Goal: Information Seeking & Learning: Learn about a topic

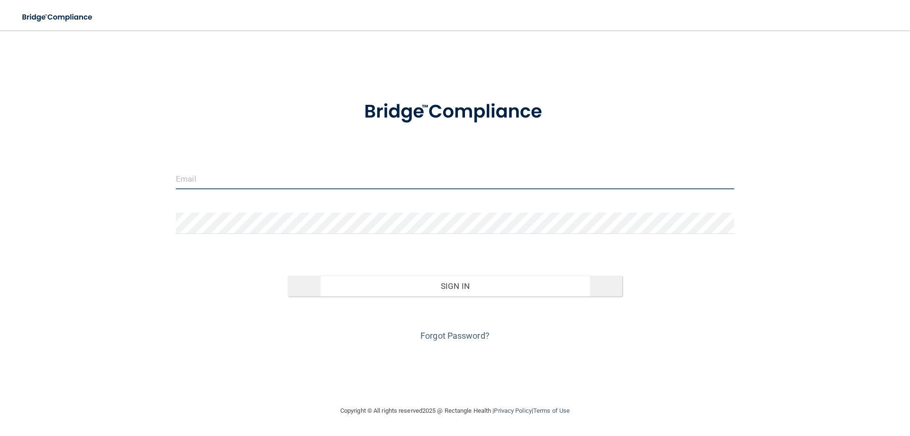
type input "[EMAIL_ADDRESS][DOMAIN_NAME]"
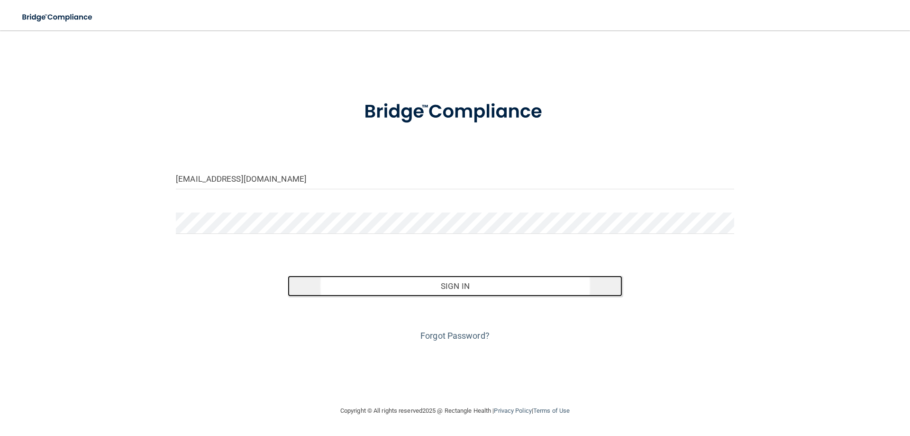
click at [466, 282] on button "Sign In" at bounding box center [455, 285] width 335 height 21
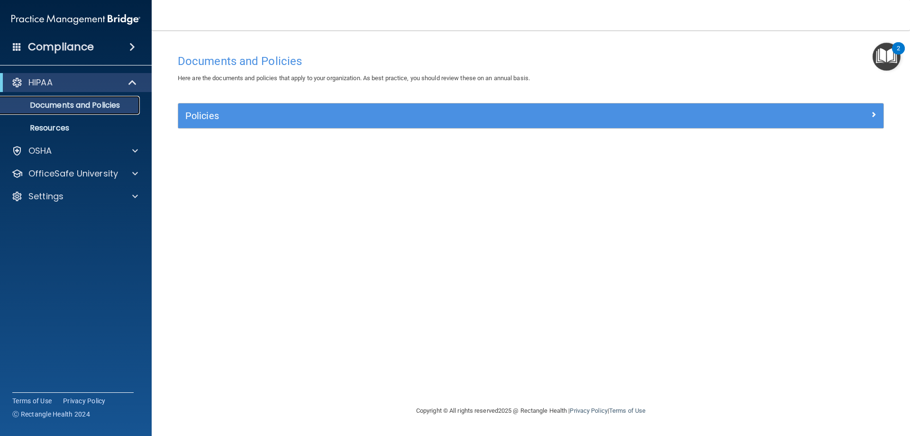
click at [103, 101] on p "Documents and Policies" at bounding box center [70, 105] width 129 height 9
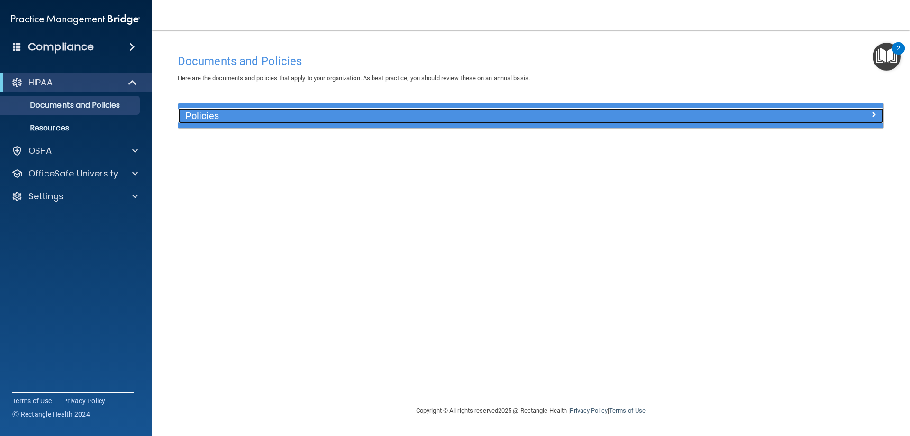
click at [218, 117] on h5 "Policies" at bounding box center [442, 115] width 515 height 10
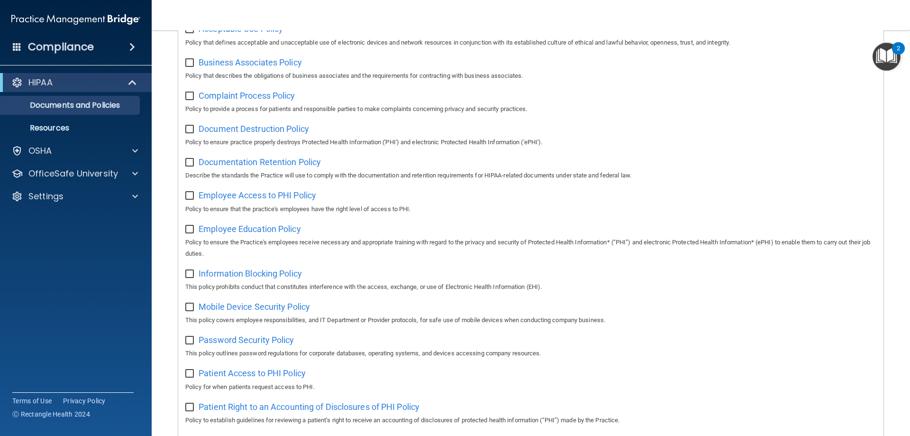
scroll to position [47, 0]
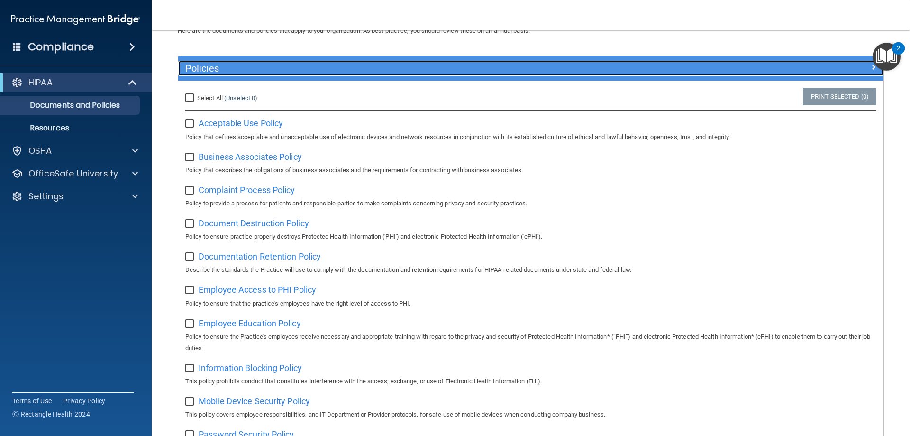
click at [216, 61] on div "Policies" at bounding box center [442, 68] width 529 height 15
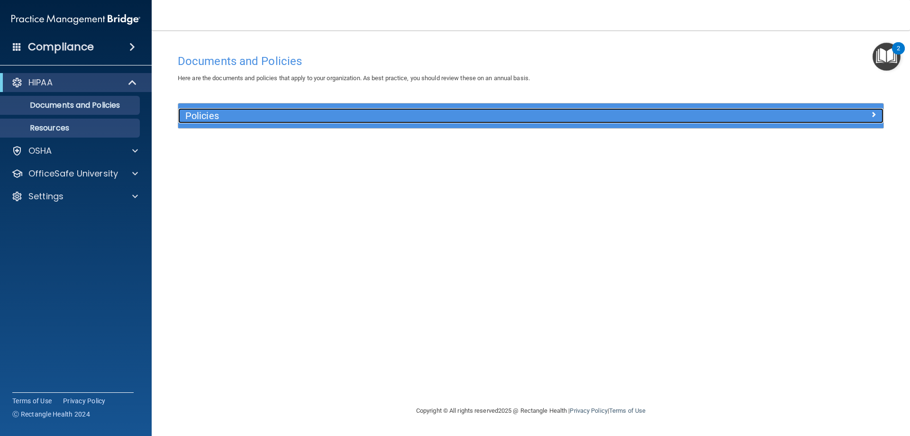
scroll to position [0, 0]
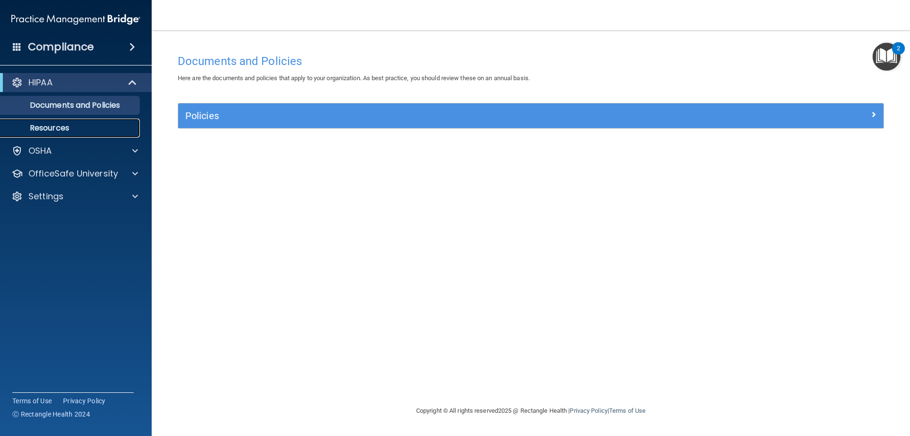
click at [103, 124] on p "Resources" at bounding box center [70, 127] width 129 height 9
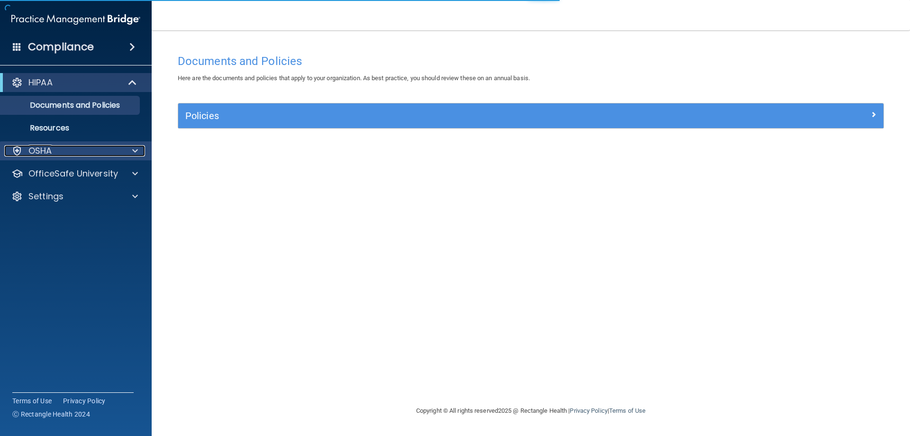
click at [131, 148] on div at bounding box center [134, 150] width 24 height 11
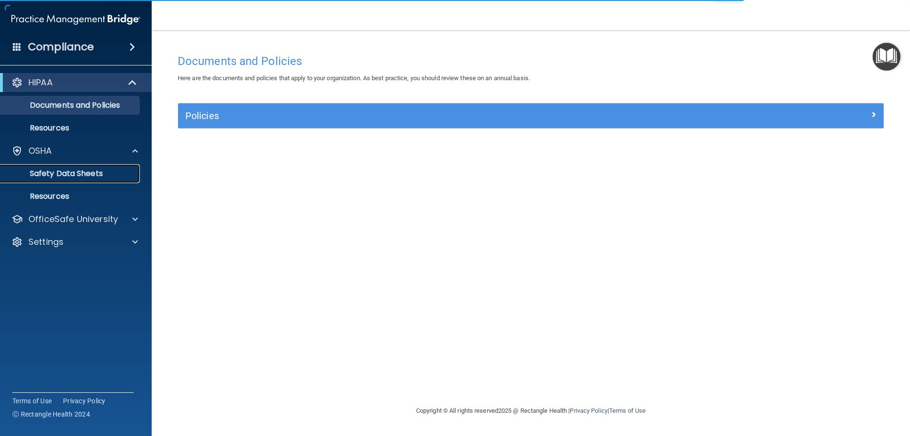
click at [58, 172] on p "Safety Data Sheets" at bounding box center [70, 173] width 129 height 9
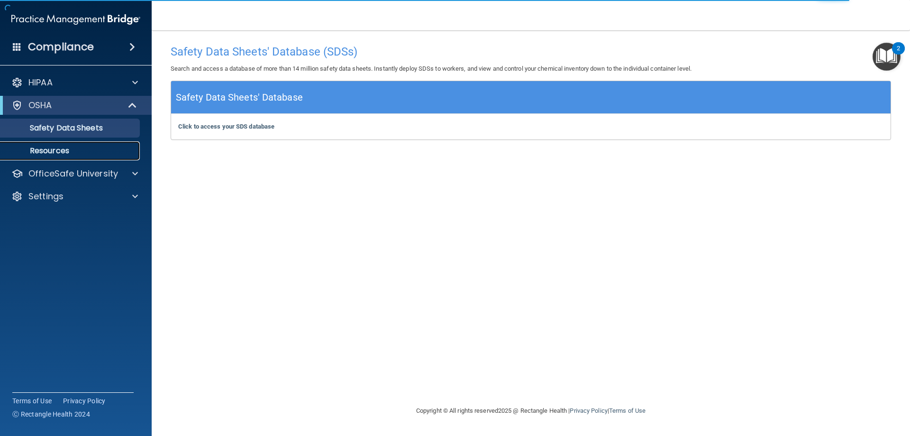
click at [46, 146] on p "Resources" at bounding box center [70, 150] width 129 height 9
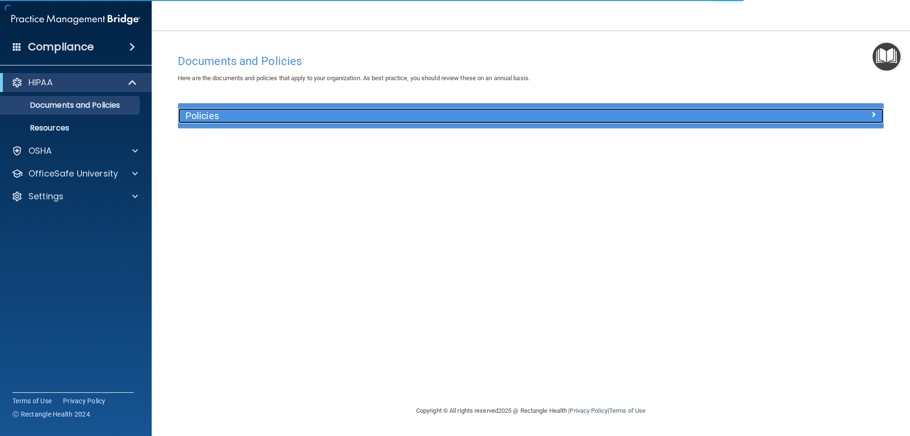
click at [275, 117] on h5 "Policies" at bounding box center [442, 115] width 515 height 10
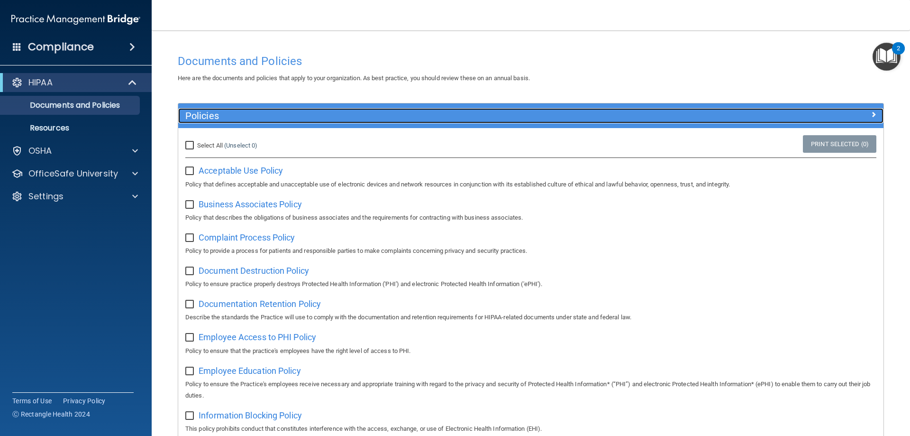
click at [269, 119] on h5 "Policies" at bounding box center [442, 115] width 515 height 10
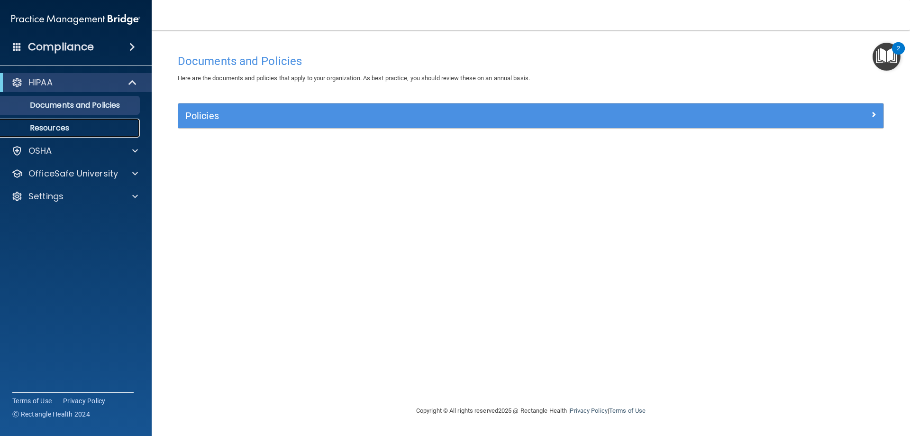
click at [77, 124] on p "Resources" at bounding box center [70, 127] width 129 height 9
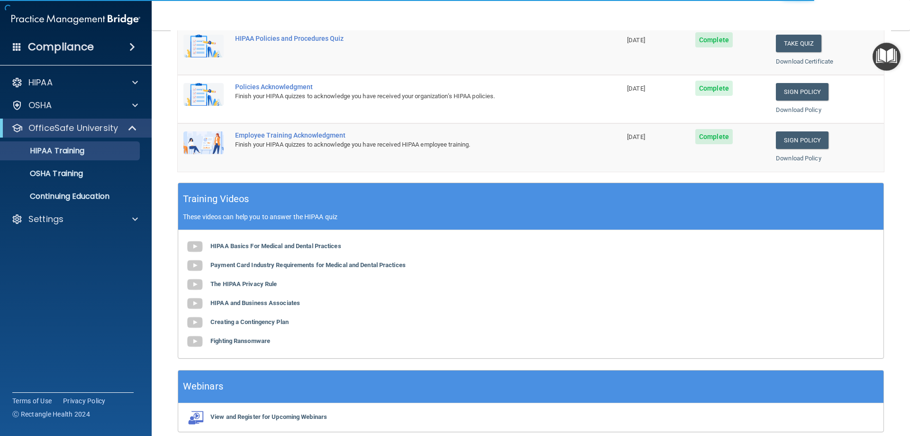
scroll to position [278, 0]
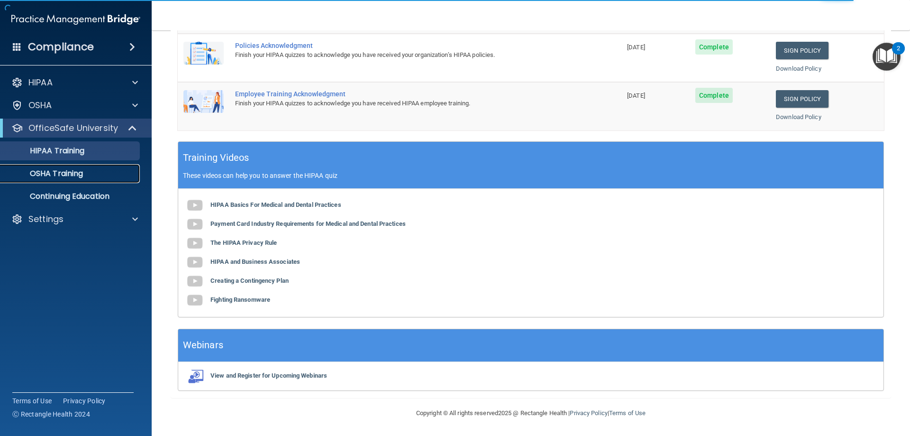
click at [82, 170] on p "OSHA Training" at bounding box center [44, 173] width 77 height 9
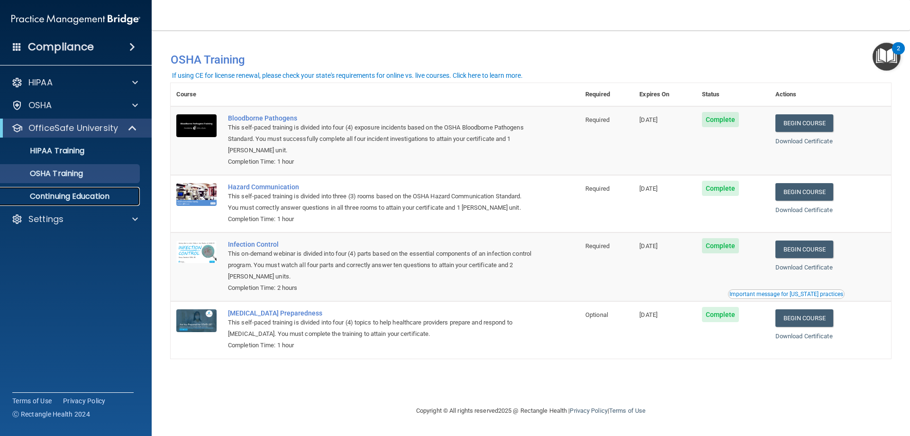
click at [51, 192] on p "Continuing Education" at bounding box center [70, 196] width 129 height 9
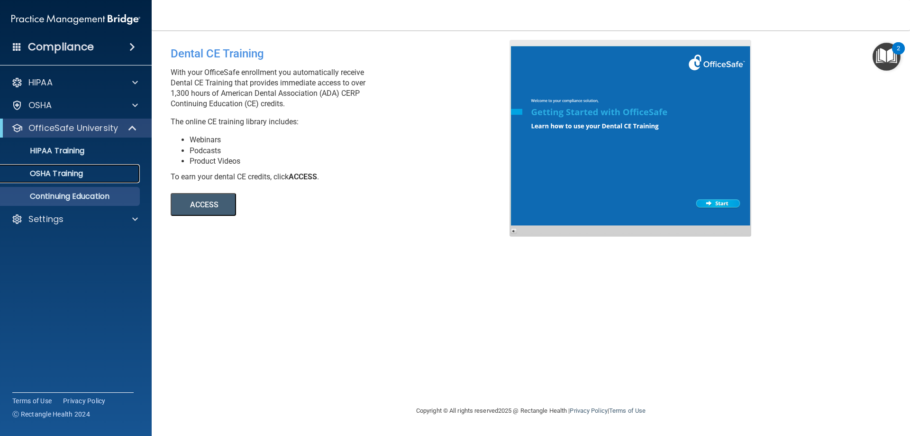
click at [60, 178] on p "OSHA Training" at bounding box center [44, 173] width 77 height 9
